Goal: Task Accomplishment & Management: Complete application form

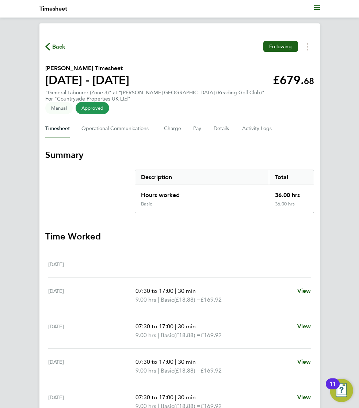
click at [173, 20] on div "Current page: Timesheet Back Following Curtis Walker's Timesheet 22 - 28 Sept 2…" at bounding box center [179, 204] width 359 height 408
click at [58, 50] on span "Back" at bounding box center [59, 46] width 14 height 9
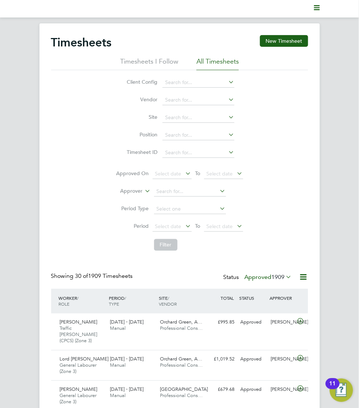
click at [75, 130] on div "Client Config Vendor Site Position Timesheet ID Approved On Select date To Sele…" at bounding box center [179, 162] width 257 height 184
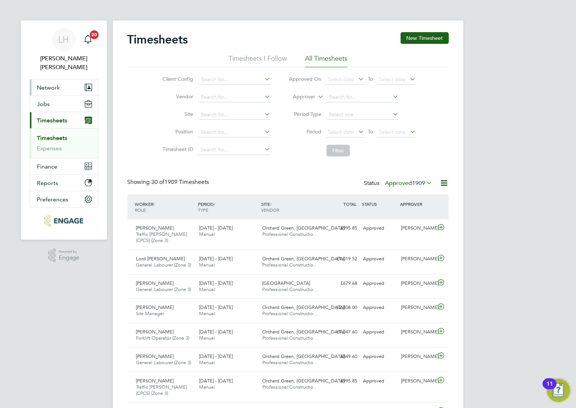
click at [48, 82] on button "Network" at bounding box center [64, 87] width 68 height 16
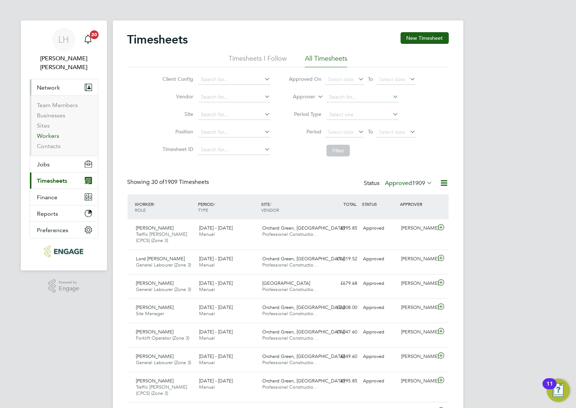
click at [46, 132] on link "Workers" at bounding box center [48, 135] width 22 height 7
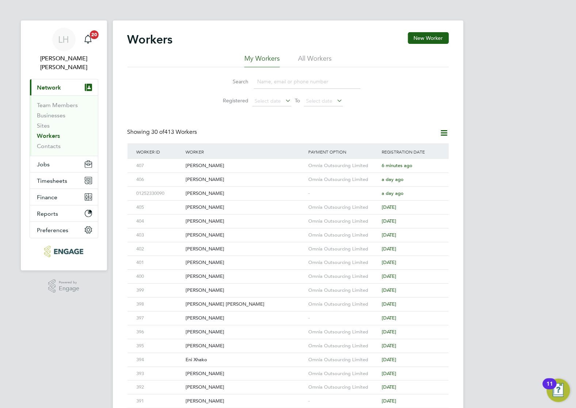
click at [278, 79] on input at bounding box center [307, 81] width 107 height 14
click at [206, 167] on div "[PERSON_NAME]" at bounding box center [245, 166] width 123 height 14
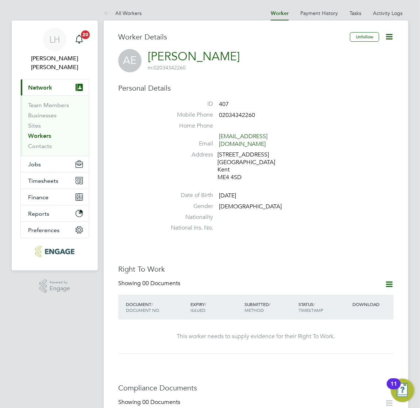
click at [297, 183] on li at bounding box center [278, 183] width 232 height 1
click at [391, 279] on icon at bounding box center [389, 283] width 9 height 9
click at [322, 293] on li "Add Right To Work Document" at bounding box center [348, 294] width 88 height 10
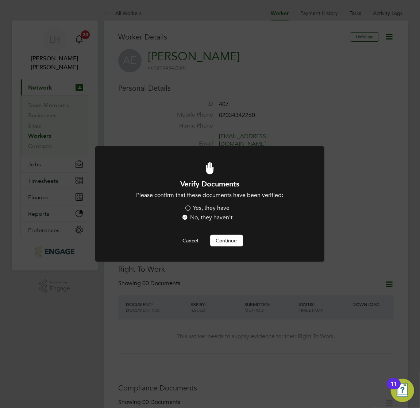
click at [196, 209] on label "Yes, they have" at bounding box center [207, 208] width 45 height 8
click at [0, 0] on input "Yes, they have" at bounding box center [0, 0] width 0 height 0
click at [218, 237] on button "Continue" at bounding box center [226, 240] width 33 height 12
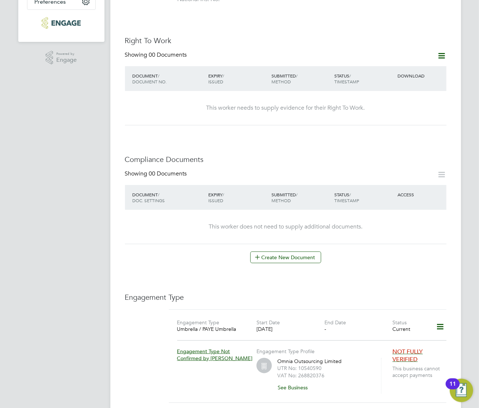
scroll to position [274, 0]
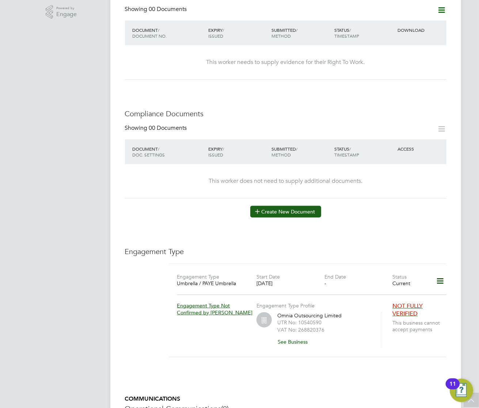
click at [293, 206] on button "Create New Document" at bounding box center [285, 212] width 71 height 12
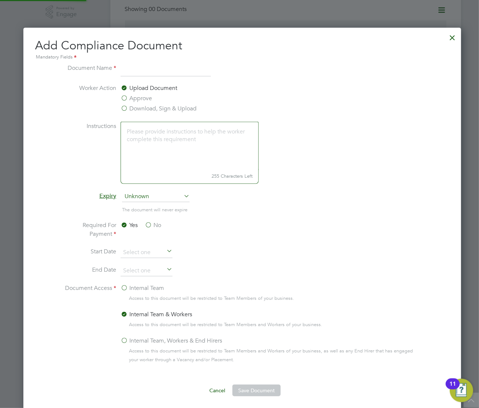
scroll to position [4, 4]
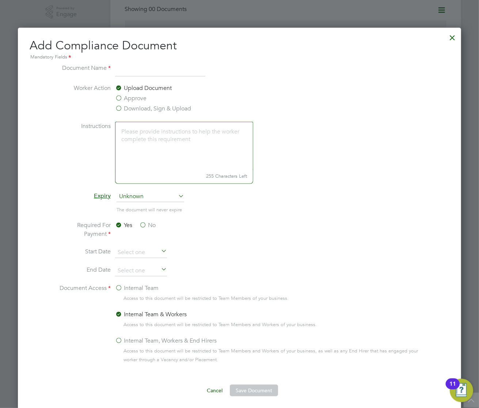
click at [118, 98] on label "Approve" at bounding box center [130, 98] width 31 height 9
click at [0, 0] on input "Approve" at bounding box center [0, 0] width 0 height 0
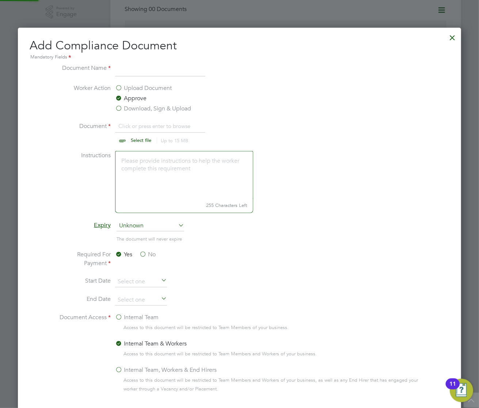
scroll to position [11, 91]
click at [126, 72] on input at bounding box center [160, 70] width 90 height 13
type input "CPCS"
click at [141, 136] on input "file" at bounding box center [148, 133] width 115 height 22
type input "C:\fakepath\Abraham Edom CPCS.jpg"
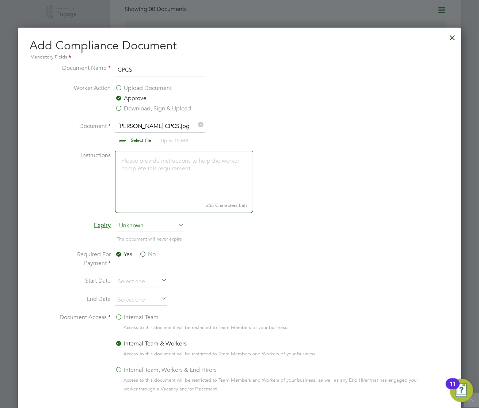
scroll to position [365, 0]
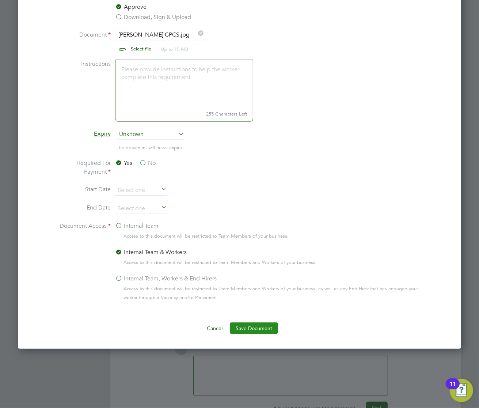
click at [248, 330] on button "Save Document" at bounding box center [254, 328] width 48 height 12
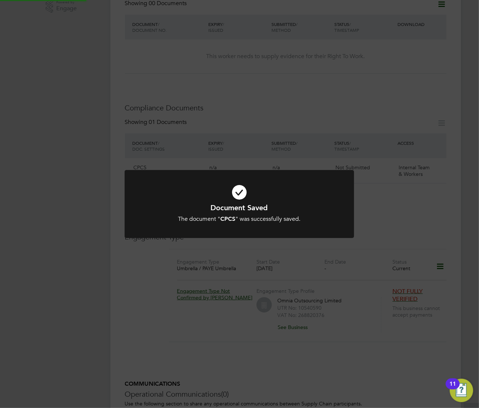
scroll to position [274, 0]
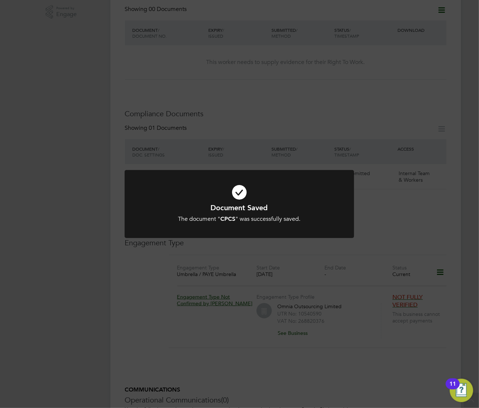
click at [135, 280] on div "Document Saved The document " CPCS " was successfully saved. Cancel Okay" at bounding box center [239, 204] width 479 height 408
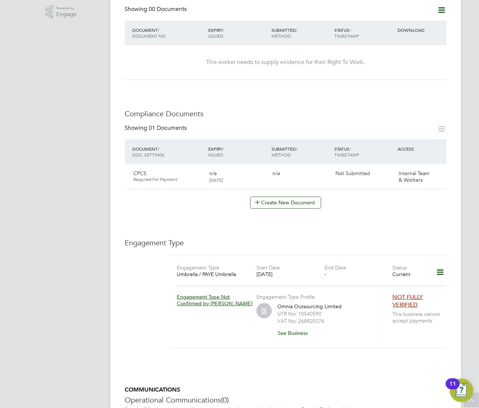
scroll to position [183, 0]
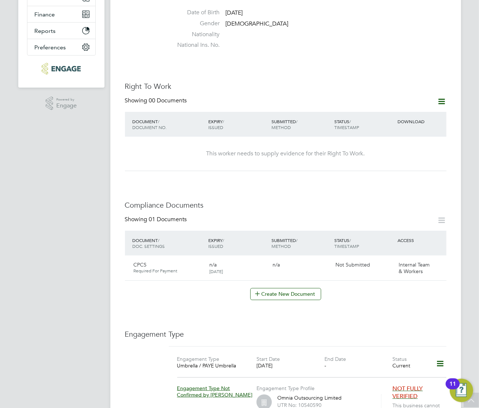
click at [440, 97] on icon at bounding box center [441, 101] width 9 height 9
click at [372, 112] on li "Add Right To Work Document" at bounding box center [401, 111] width 88 height 10
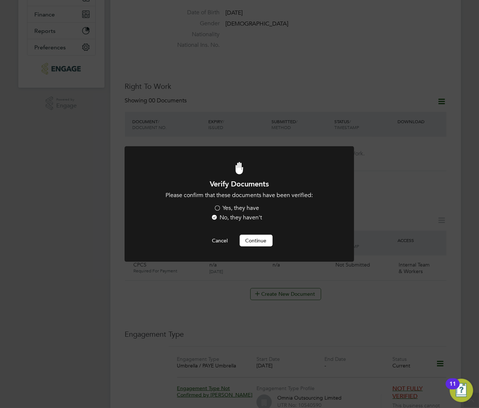
scroll to position [0, 0]
click at [213, 206] on div "Yes, they have No, they haven't" at bounding box center [239, 213] width 110 height 19
click at [216, 207] on label "Yes, they have" at bounding box center [236, 208] width 45 height 8
click at [0, 0] on input "Yes, they have" at bounding box center [0, 0] width 0 height 0
click at [254, 237] on button "Continue" at bounding box center [256, 240] width 33 height 12
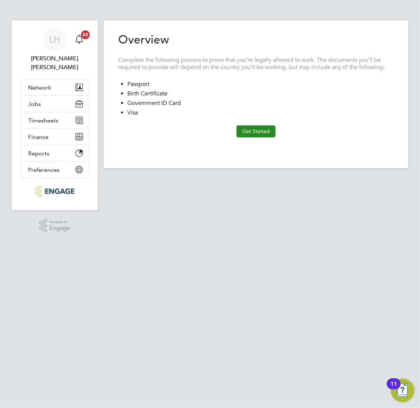
click at [257, 134] on button "Get Started" at bounding box center [256, 131] width 39 height 12
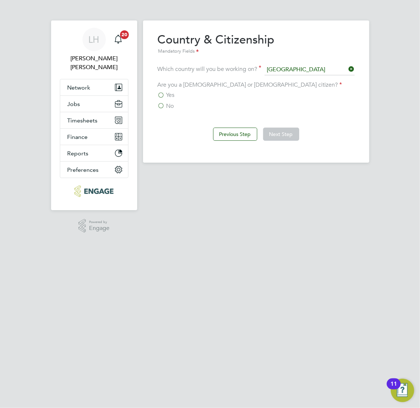
click at [167, 106] on span "No" at bounding box center [171, 105] width 8 height 7
click at [0, 0] on input "No" at bounding box center [0, 0] width 0 height 0
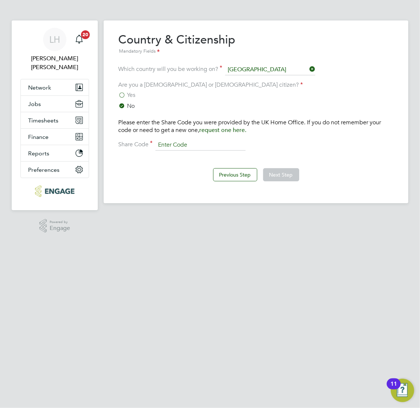
click at [183, 145] on input at bounding box center [201, 144] width 90 height 11
type input "WE8 MTF 6RS"
click at [289, 176] on button "Next Step" at bounding box center [281, 174] width 36 height 13
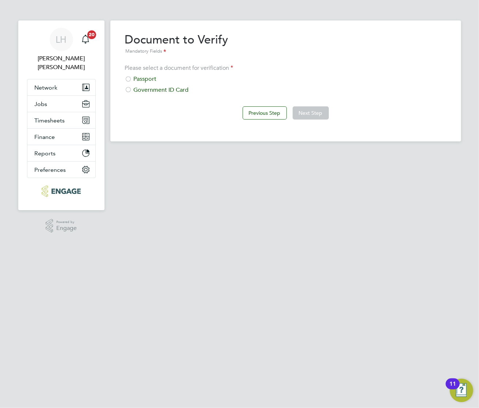
click at [171, 92] on div "Government ID Card" at bounding box center [285, 90] width 321 height 8
click at [310, 111] on button "Next Step" at bounding box center [311, 112] width 36 height 13
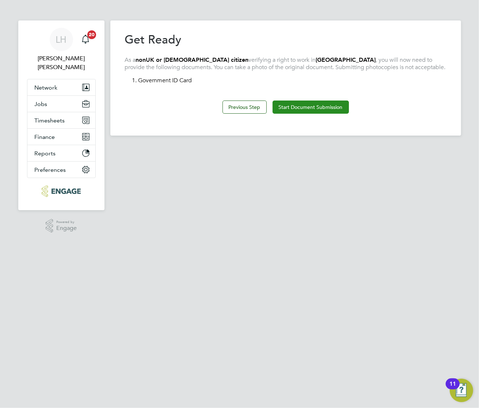
click at [295, 110] on button "Start Document Submission" at bounding box center [310, 106] width 76 height 13
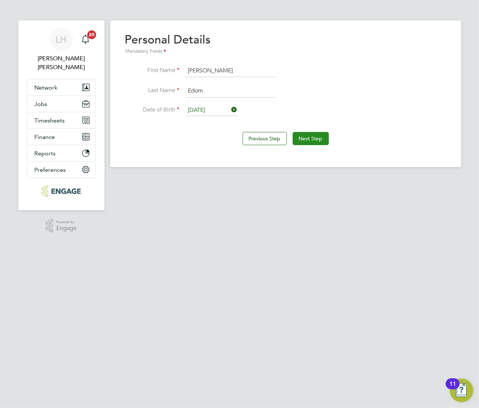
click at [312, 139] on button "Next Step" at bounding box center [311, 138] width 36 height 13
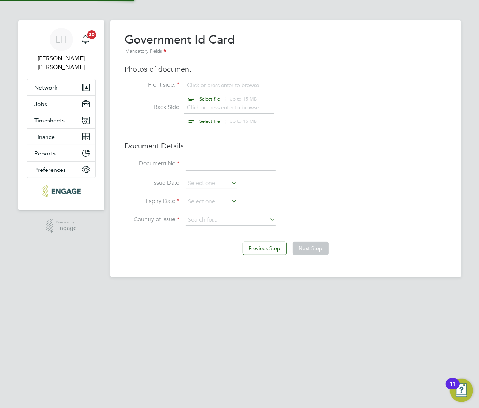
scroll to position [10, 91]
click at [259, 245] on button "Previous Step" at bounding box center [264, 247] width 44 height 13
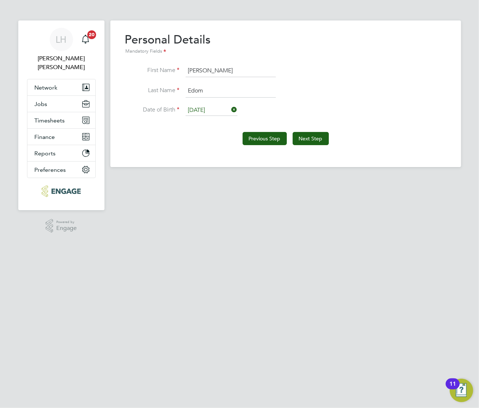
click at [259, 139] on button "Previous Step" at bounding box center [264, 138] width 44 height 13
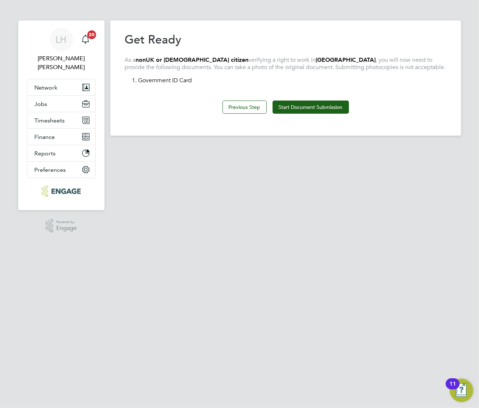
click at [202, 142] on app-footer at bounding box center [285, 141] width 351 height 12
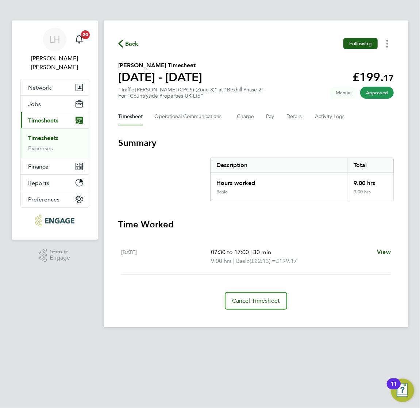
click at [386, 46] on button "Timesheets Menu" at bounding box center [387, 43] width 13 height 11
click at [333, 61] on link "Download timesheet" at bounding box center [350, 60] width 88 height 15
click at [221, 9] on ng-component "Back Following Abraham Edom's Timesheet 22 - 28 Sept 2025 £199. 17 "Traffic Mar…" at bounding box center [262, 163] width 317 height 327
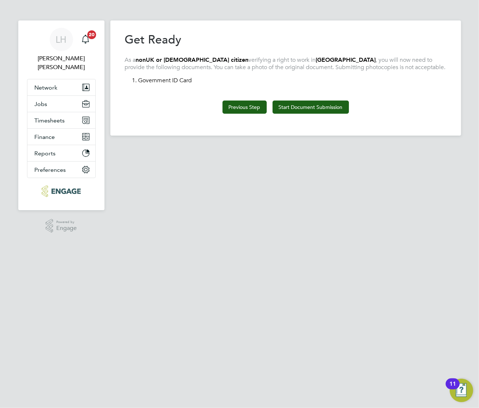
click at [237, 105] on button "Previous Step" at bounding box center [244, 106] width 44 height 13
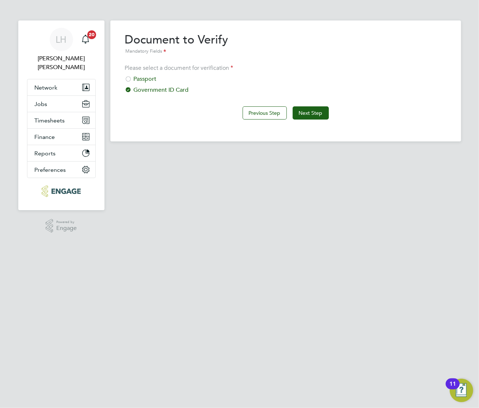
click at [146, 79] on div "Passport" at bounding box center [285, 79] width 321 height 8
click at [314, 112] on button "Next Step" at bounding box center [311, 112] width 36 height 13
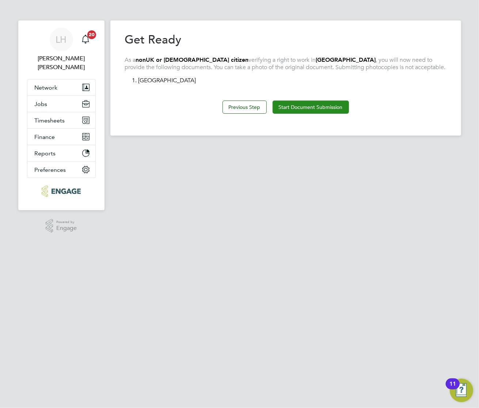
click at [300, 110] on button "Start Document Submission" at bounding box center [310, 106] width 76 height 13
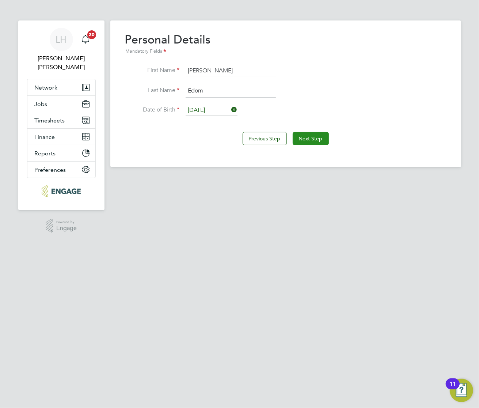
click at [311, 139] on button "Next Step" at bounding box center [311, 138] width 36 height 13
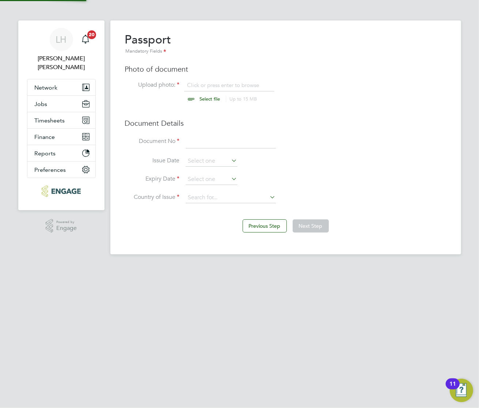
scroll to position [10, 91]
click at [344, 125] on h3 "Document Details" at bounding box center [285, 122] width 321 height 9
click at [204, 143] on input at bounding box center [231, 141] width 90 height 13
click at [211, 147] on input at bounding box center [231, 141] width 90 height 13
type input "B50312978"
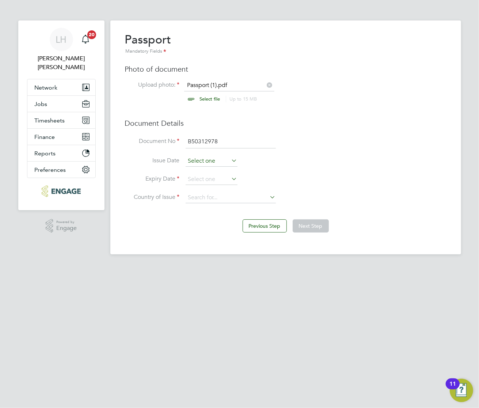
click at [205, 160] on input at bounding box center [212, 161] width 52 height 11
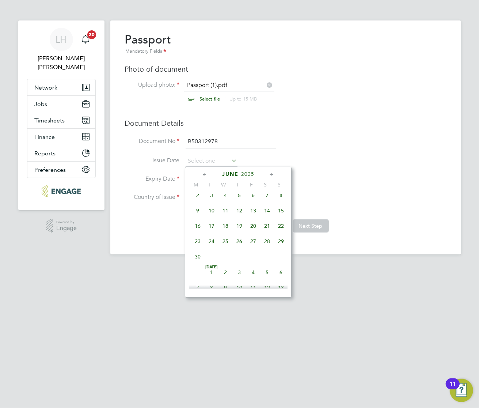
scroll to position [80, 0]
click at [259, 251] on span "21" at bounding box center [253, 244] width 14 height 14
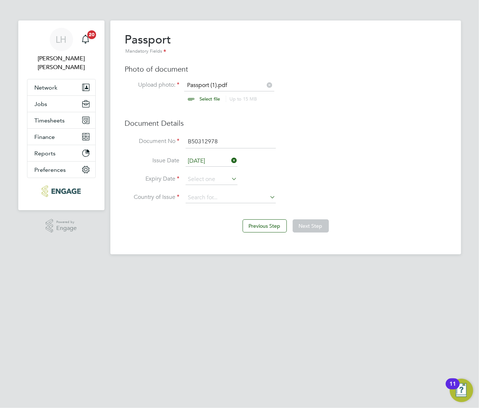
click at [209, 161] on input "[DATE]" at bounding box center [212, 161] width 52 height 11
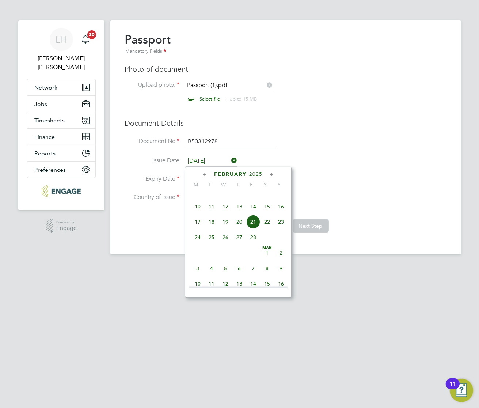
scroll to position [0, 0]
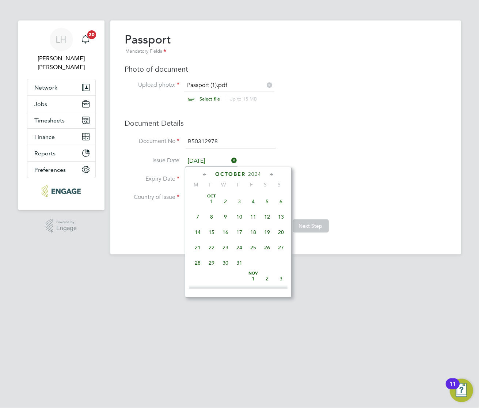
click at [252, 174] on span "2024" at bounding box center [254, 174] width 13 height 6
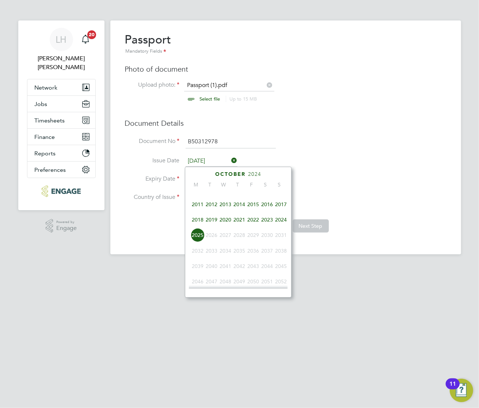
click at [255, 226] on span "2022" at bounding box center [253, 220] width 14 height 14
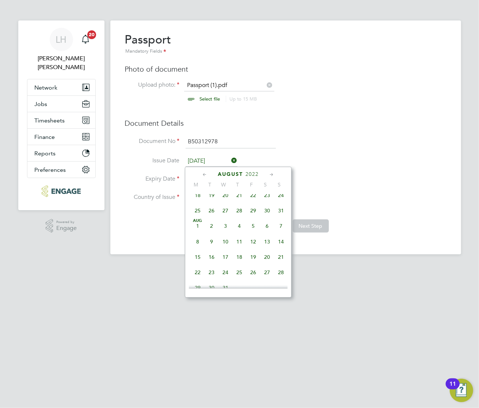
scroll to position [745, 0]
click at [236, 233] on span "25" at bounding box center [239, 226] width 14 height 14
type input "[DATE]"
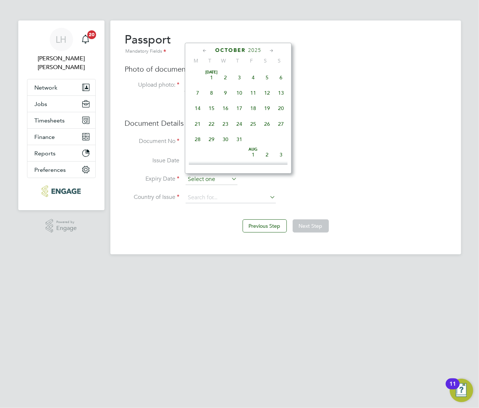
click at [205, 177] on input at bounding box center [212, 179] width 52 height 11
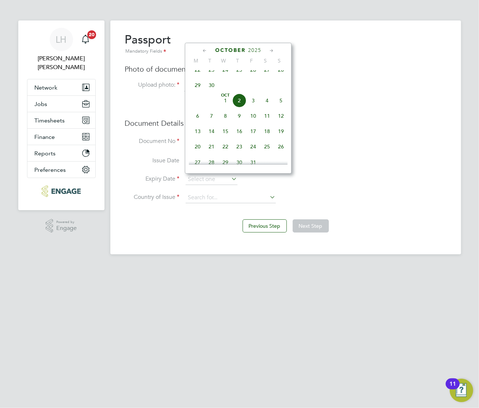
click at [250, 50] on span "2025" at bounding box center [254, 50] width 13 height 6
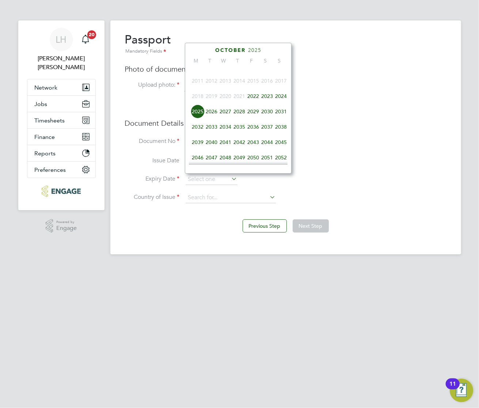
click at [196, 134] on span "2032" at bounding box center [198, 127] width 14 height 14
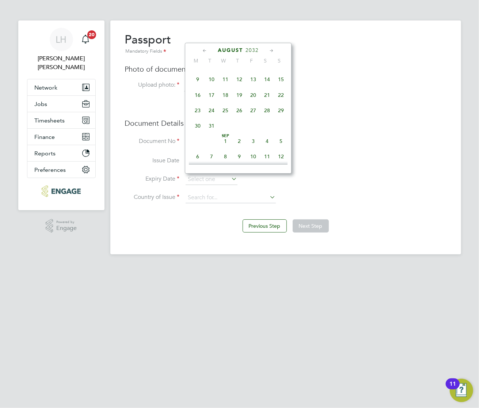
scroll to position [140, 0]
click at [211, 159] on span "24" at bounding box center [211, 153] width 14 height 14
type input "[DATE]"
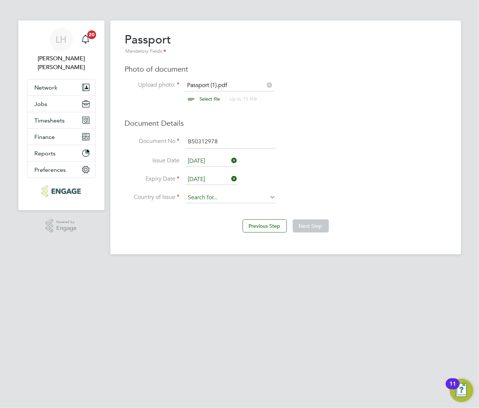
click at [196, 201] on input at bounding box center [231, 197] width 90 height 11
click at [211, 219] on li "Nig eria" at bounding box center [230, 218] width 91 height 10
type input "[GEOGRAPHIC_DATA]"
click at [313, 223] on button "Next Step" at bounding box center [311, 225] width 36 height 13
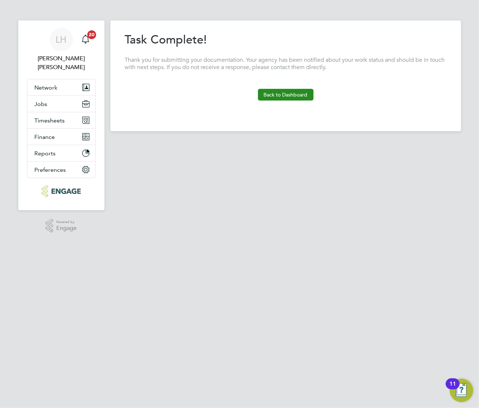
click at [297, 99] on button "Back to Dashboard" at bounding box center [286, 95] width 56 height 12
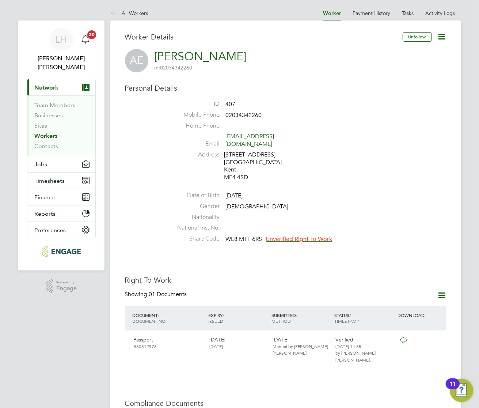
click at [290, 235] on span "Unverified Right To Work" at bounding box center [299, 238] width 66 height 7
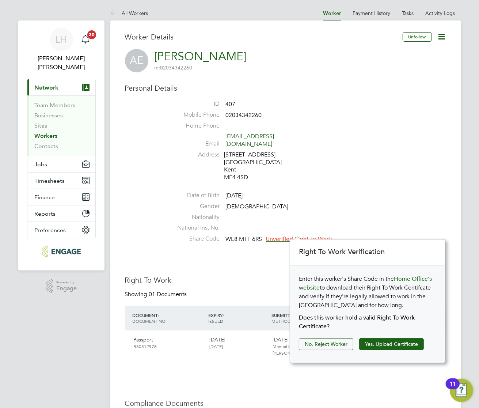
scroll to position [8, 66]
click at [375, 342] on button "Yes, Upload Certificate" at bounding box center [391, 344] width 65 height 12
